Goal: Transaction & Acquisition: Purchase product/service

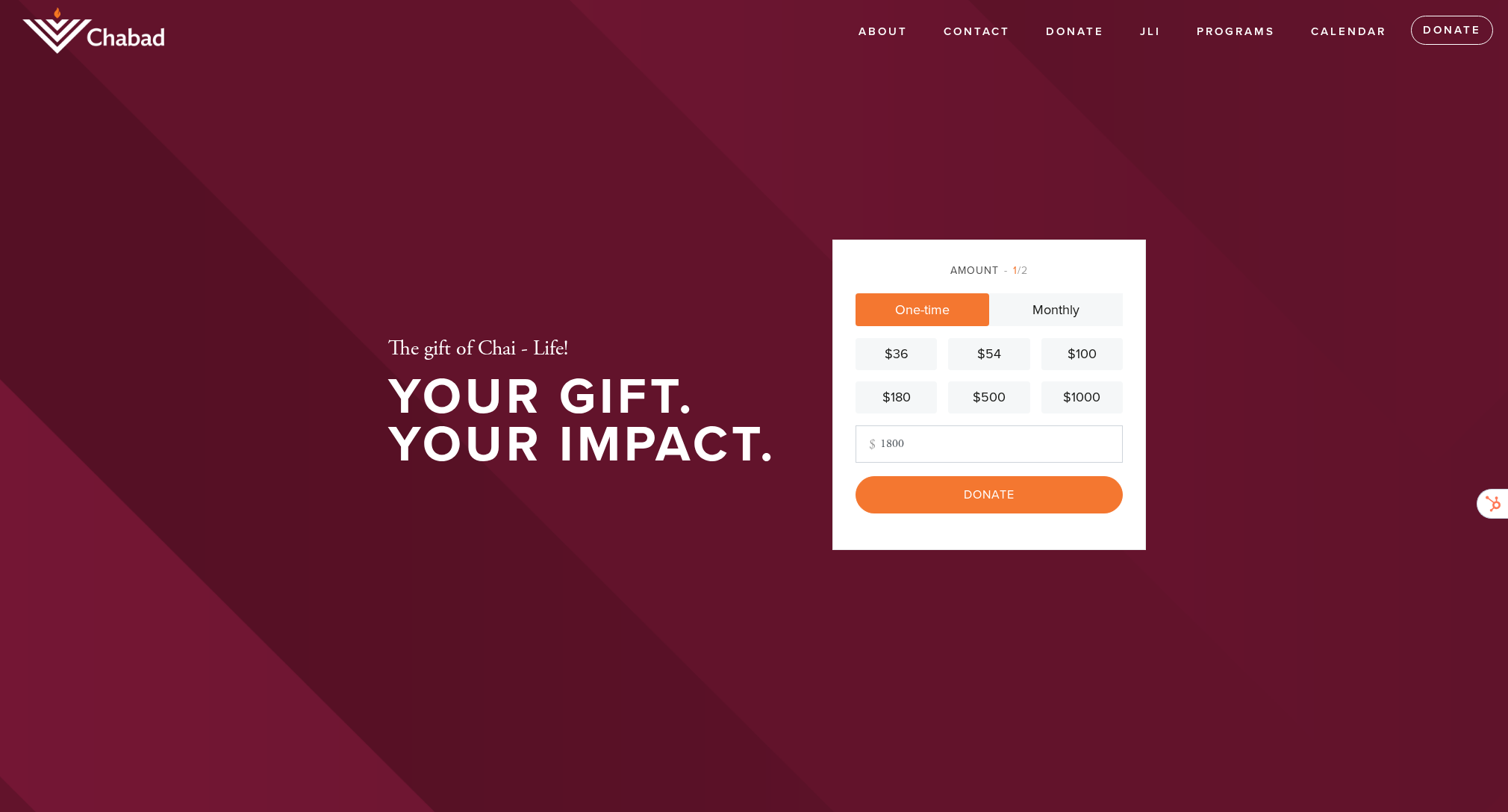
type input "1800"
click at [980, 499] on input "Donate" at bounding box center [989, 495] width 268 height 37
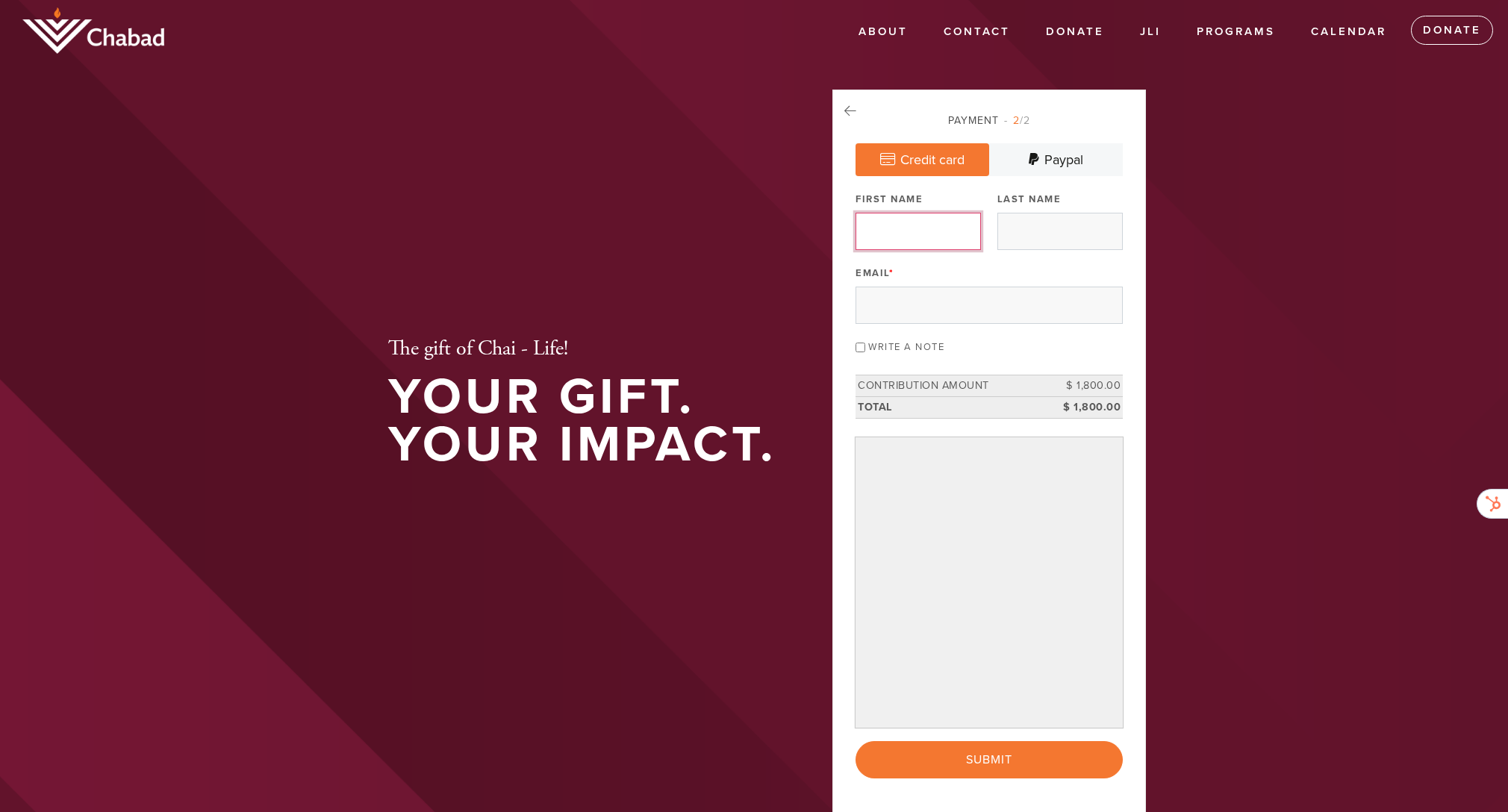
click at [885, 221] on input "First Name" at bounding box center [918, 231] width 125 height 37
type input "Yossi"
type input "Mlynsky"
type input "[EMAIL_ADDRESS][DOMAIN_NAME]"
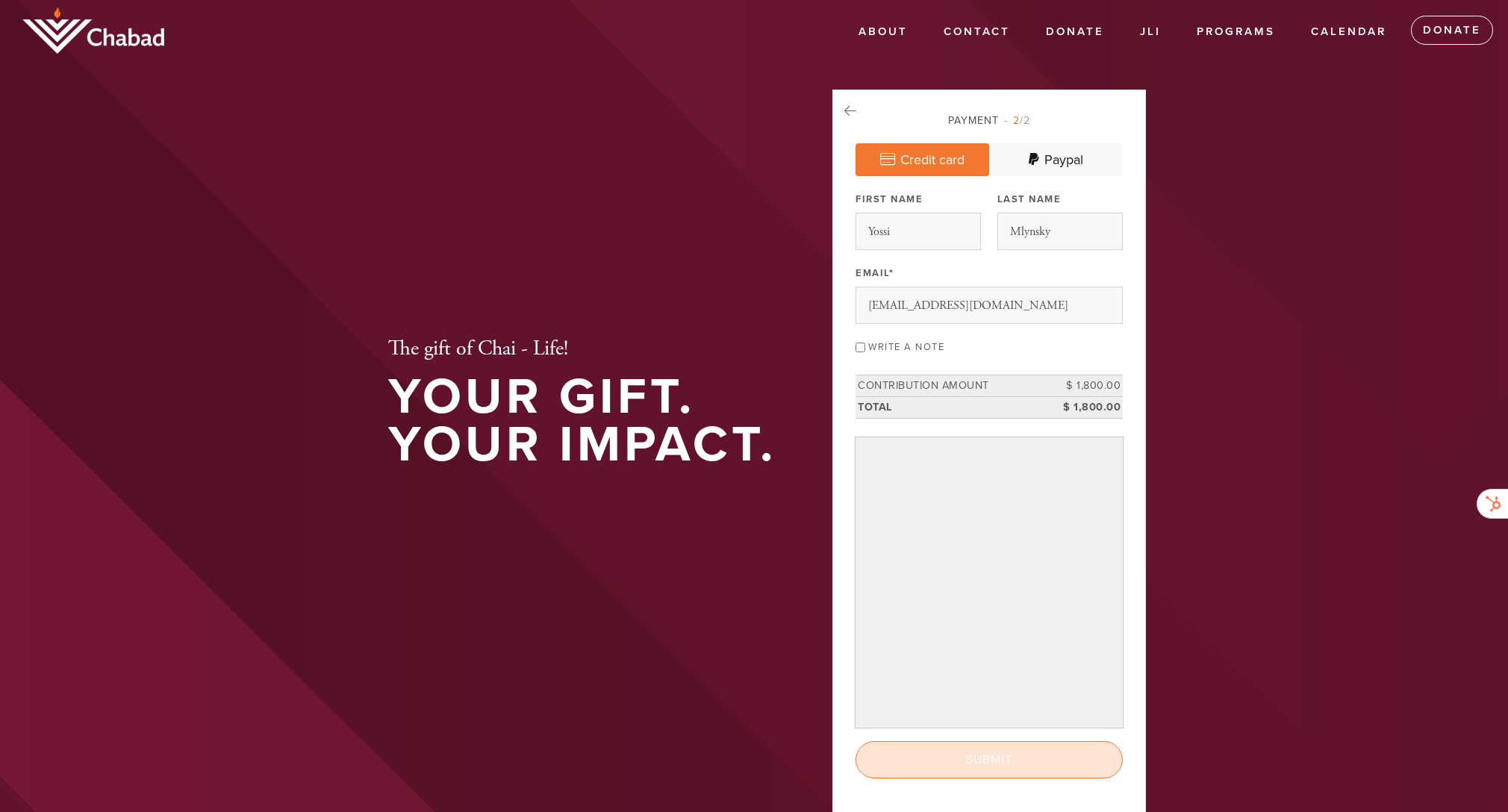
click at [988, 764] on input "Submit" at bounding box center [989, 760] width 268 height 37
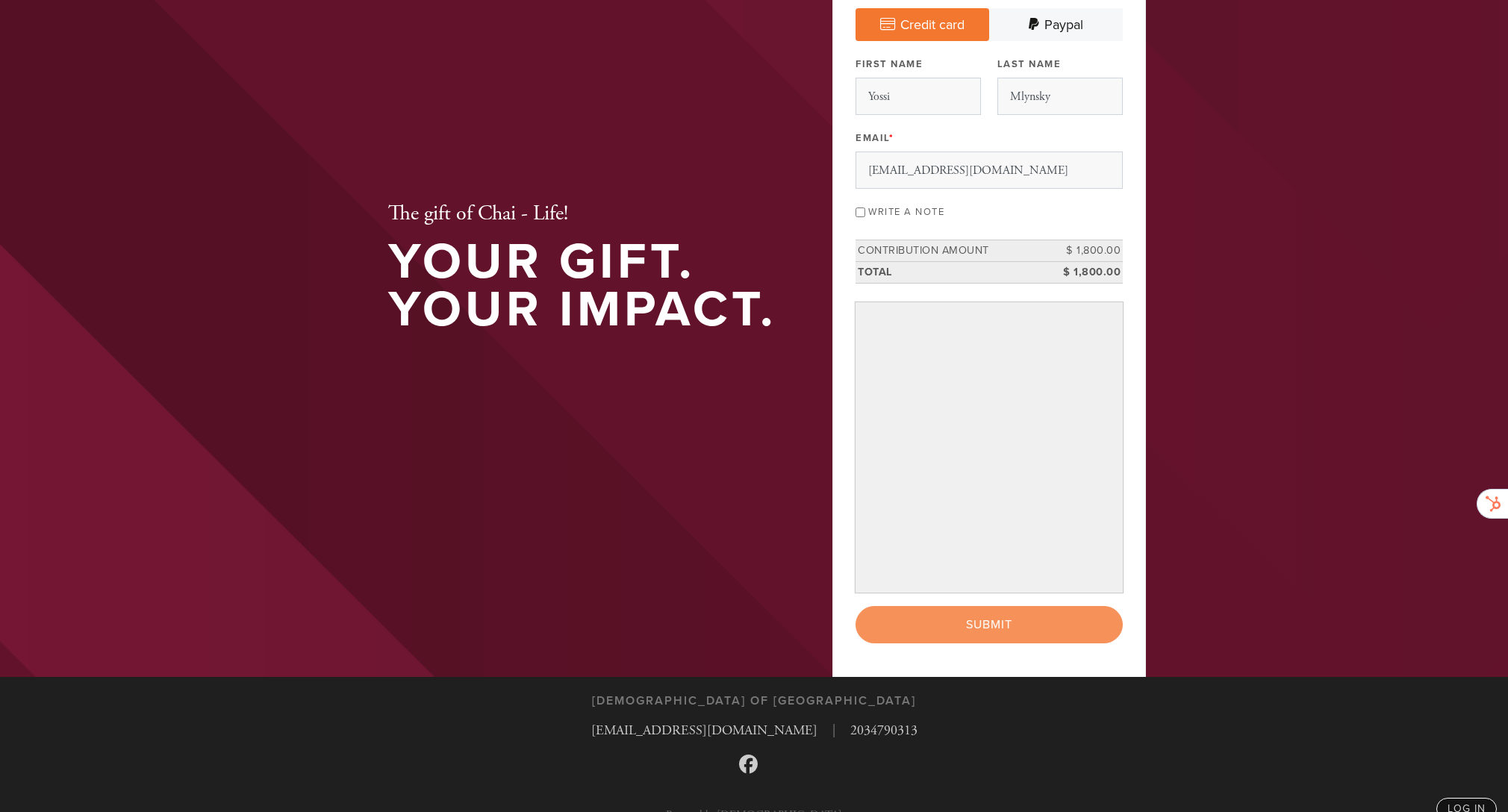
scroll to position [159, 0]
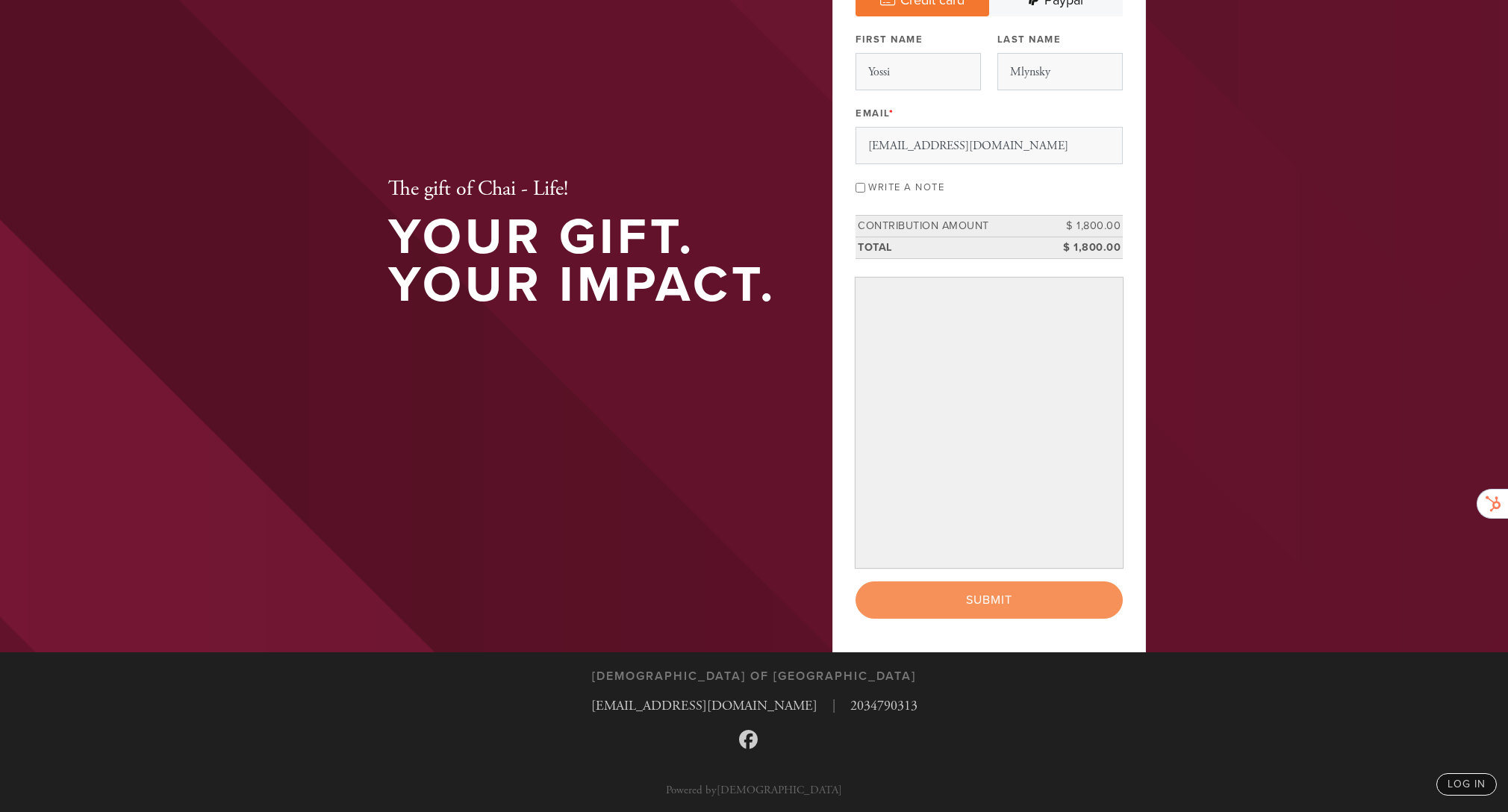
click at [1007, 626] on div "Payment 2 /2 Credit card [GEOGRAPHIC_DATA] Payment Processor Pay Later Credit C…" at bounding box center [989, 293] width 313 height 725
drag, startPoint x: 1001, startPoint y: 597, endPoint x: 990, endPoint y: 599, distance: 11.2
click at [1001, 597] on div "< Previous Page Submit" at bounding box center [989, 600] width 268 height 37
